Goal: Transaction & Acquisition: Subscribe to service/newsletter

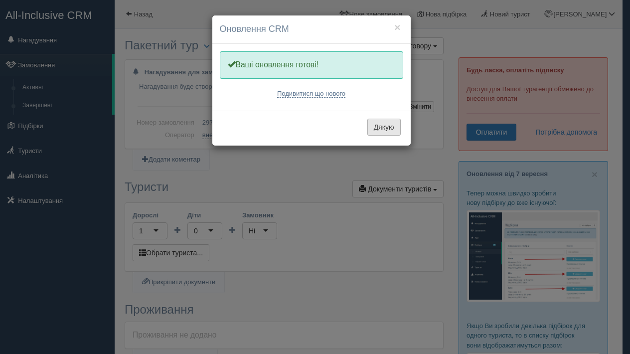
click at [376, 126] on button "Дякую" at bounding box center [383, 127] width 33 height 17
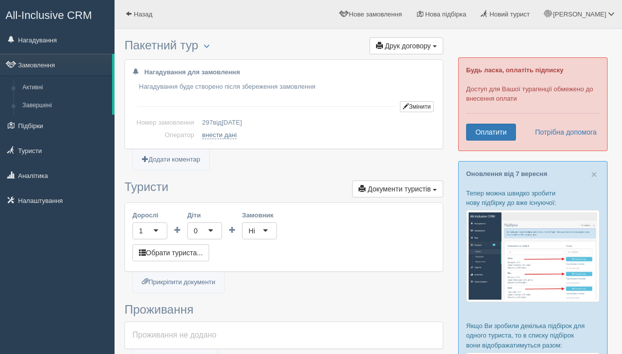
click at [193, 233] on div "0" at bounding box center [204, 230] width 35 height 17
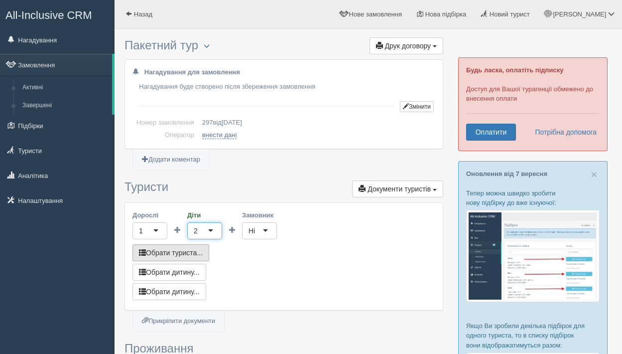
click at [195, 254] on button "Обрати туриста..." at bounding box center [171, 252] width 77 height 17
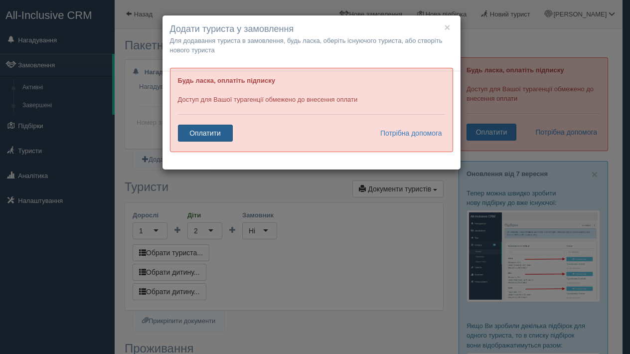
click at [217, 134] on link "Оплатити" at bounding box center [205, 133] width 55 height 17
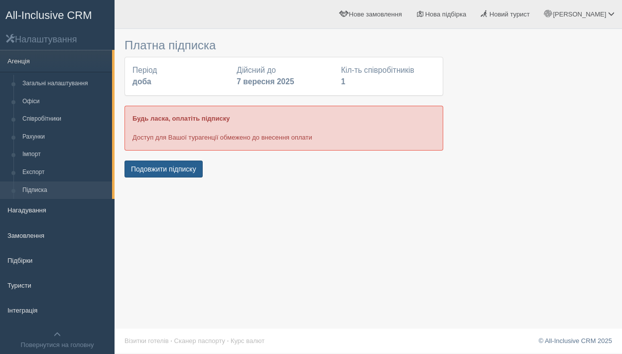
click at [172, 167] on button "Подовжити підписку" at bounding box center [164, 168] width 78 height 17
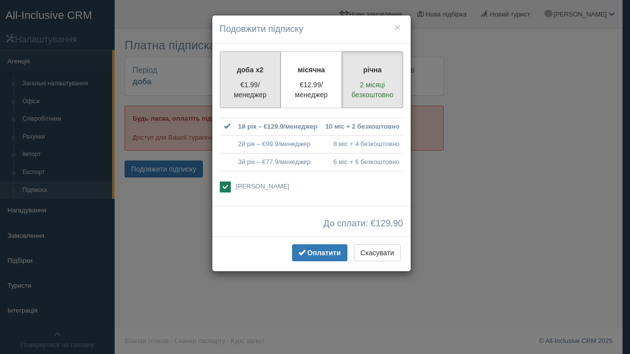
click at [253, 91] on p "€1.99/менеджер" at bounding box center [250, 90] width 48 height 20
radio input "true"
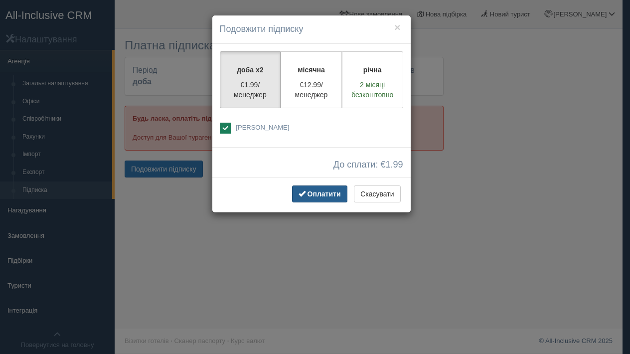
click at [317, 194] on span "Оплатити" at bounding box center [323, 194] width 33 height 8
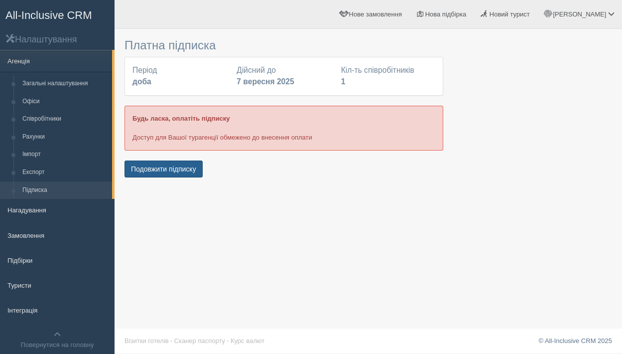
click at [155, 171] on button "Подовжити підписку" at bounding box center [164, 168] width 78 height 17
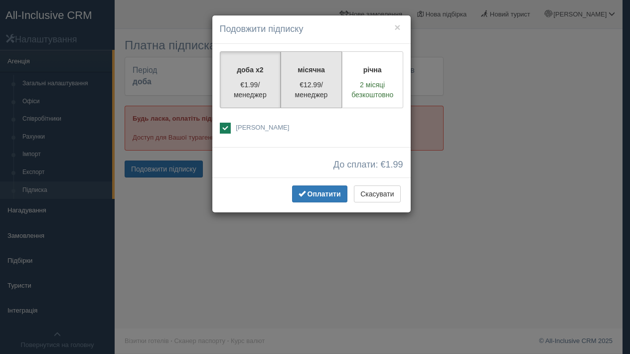
click at [312, 89] on p "€12.99/менеджер" at bounding box center [311, 90] width 48 height 20
radio input "true"
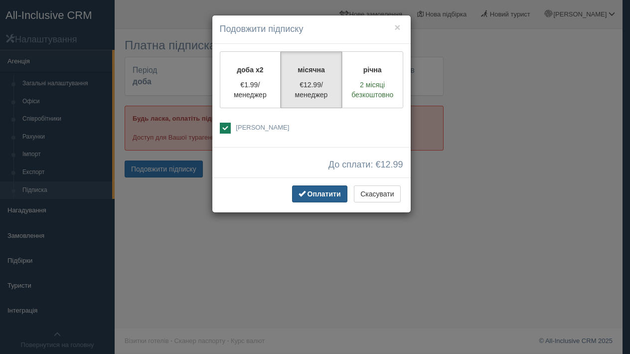
click at [310, 193] on span "Оплатити" at bounding box center [323, 194] width 33 height 8
